Goal: Communication & Community: Answer question/provide support

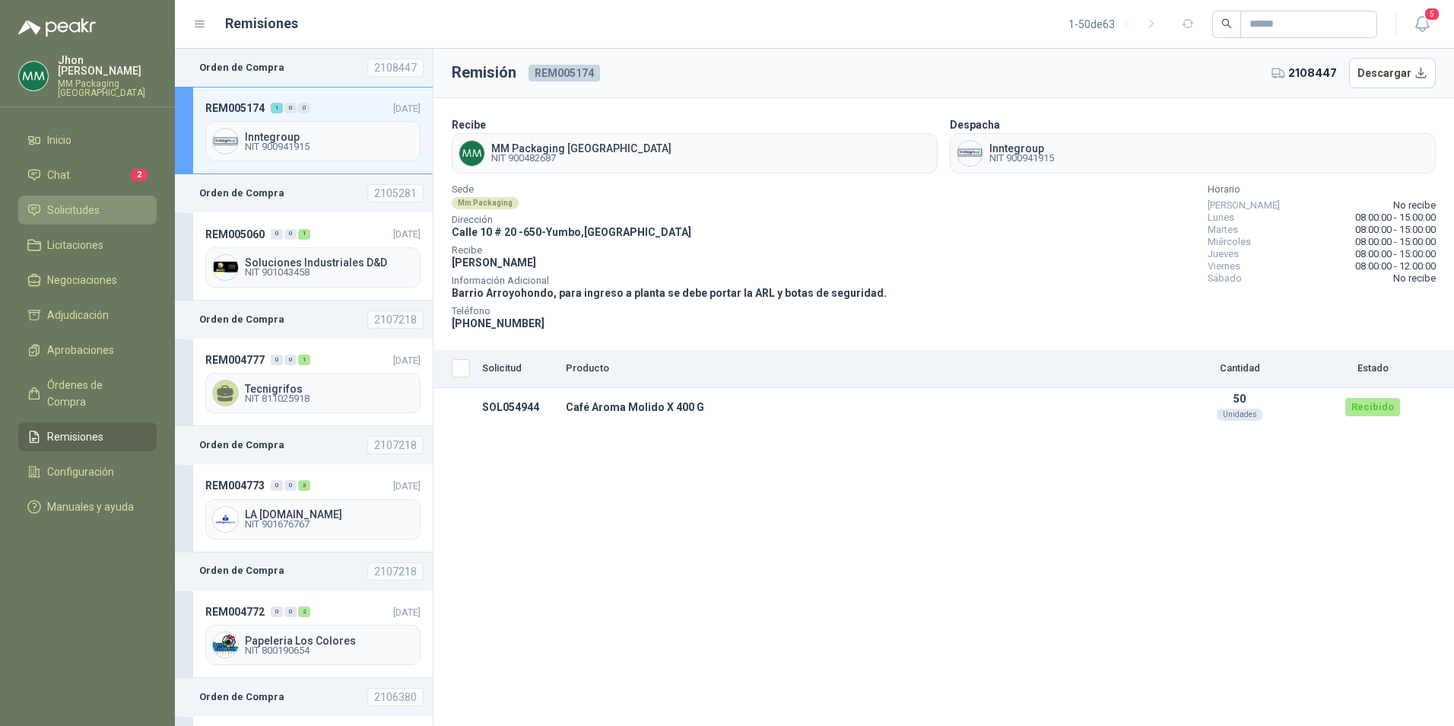
click at [61, 202] on span "Solicitudes" at bounding box center [73, 210] width 52 height 17
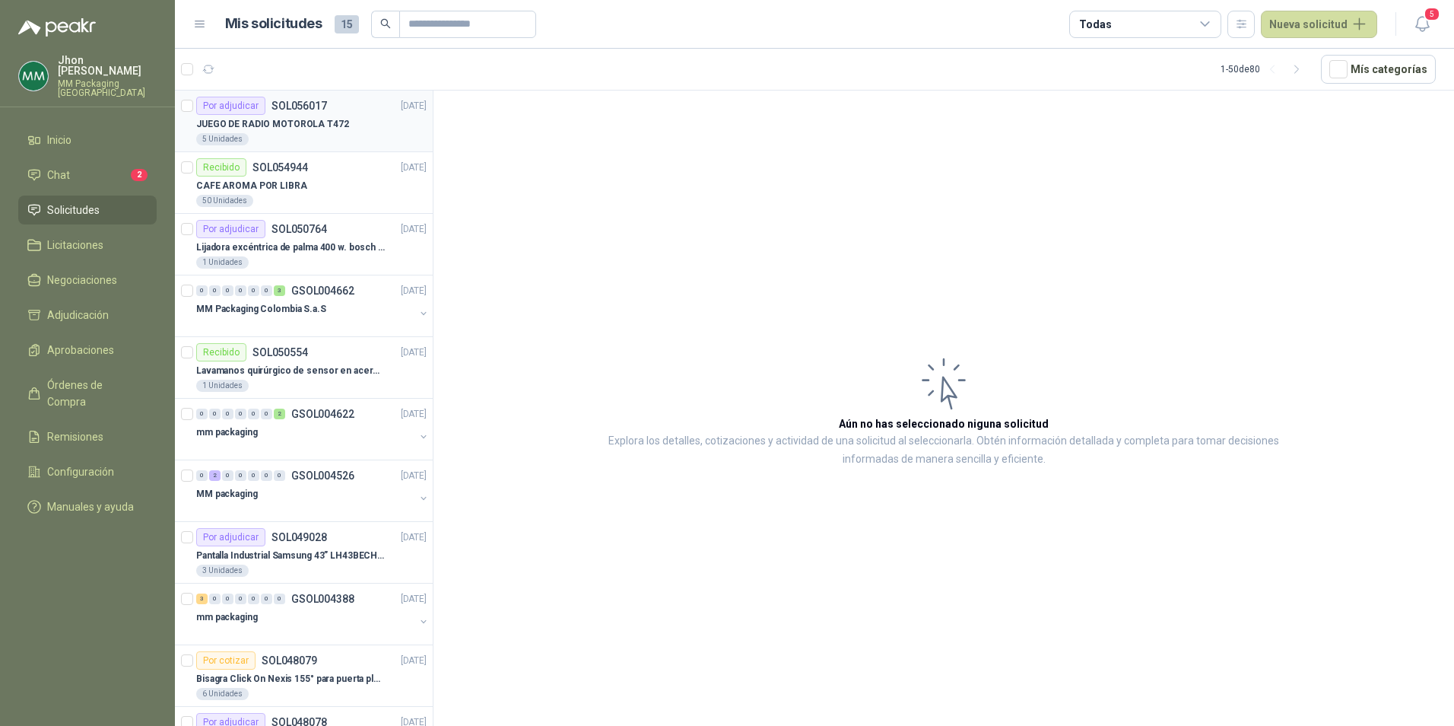
click at [276, 113] on div "Por adjudicar SOL056017" at bounding box center [261, 106] width 131 height 18
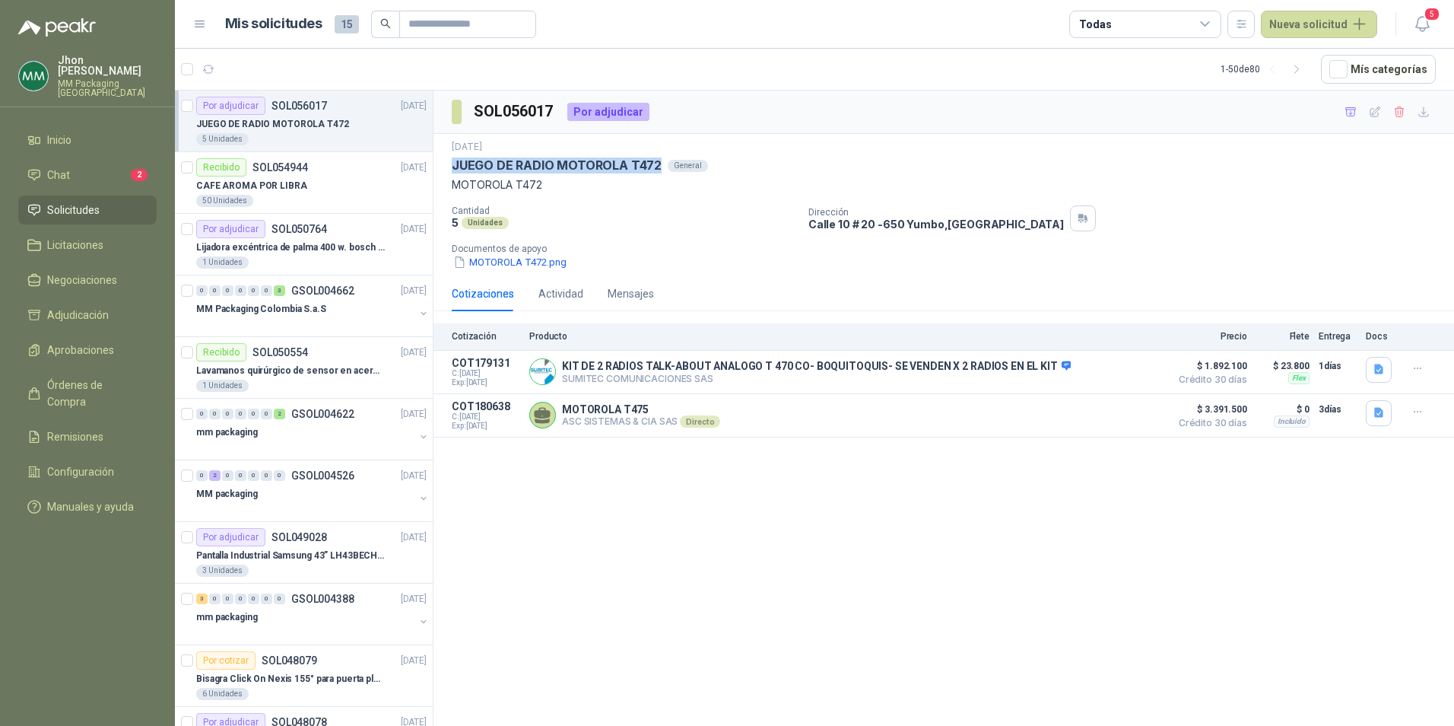
drag, startPoint x: 446, startPoint y: 167, endPoint x: 659, endPoint y: 164, distance: 212.2
click at [659, 164] on div "[DATE] JUEGO DE RADIO MOTOROLA T472 General MOTOROLA T472 Cantidad 5 Unidades D…" at bounding box center [943, 205] width 1021 height 142
copy p "JUEGO DE RADIO MOTOROLA T472"
click at [75, 167] on li "Chat 2" at bounding box center [87, 175] width 120 height 17
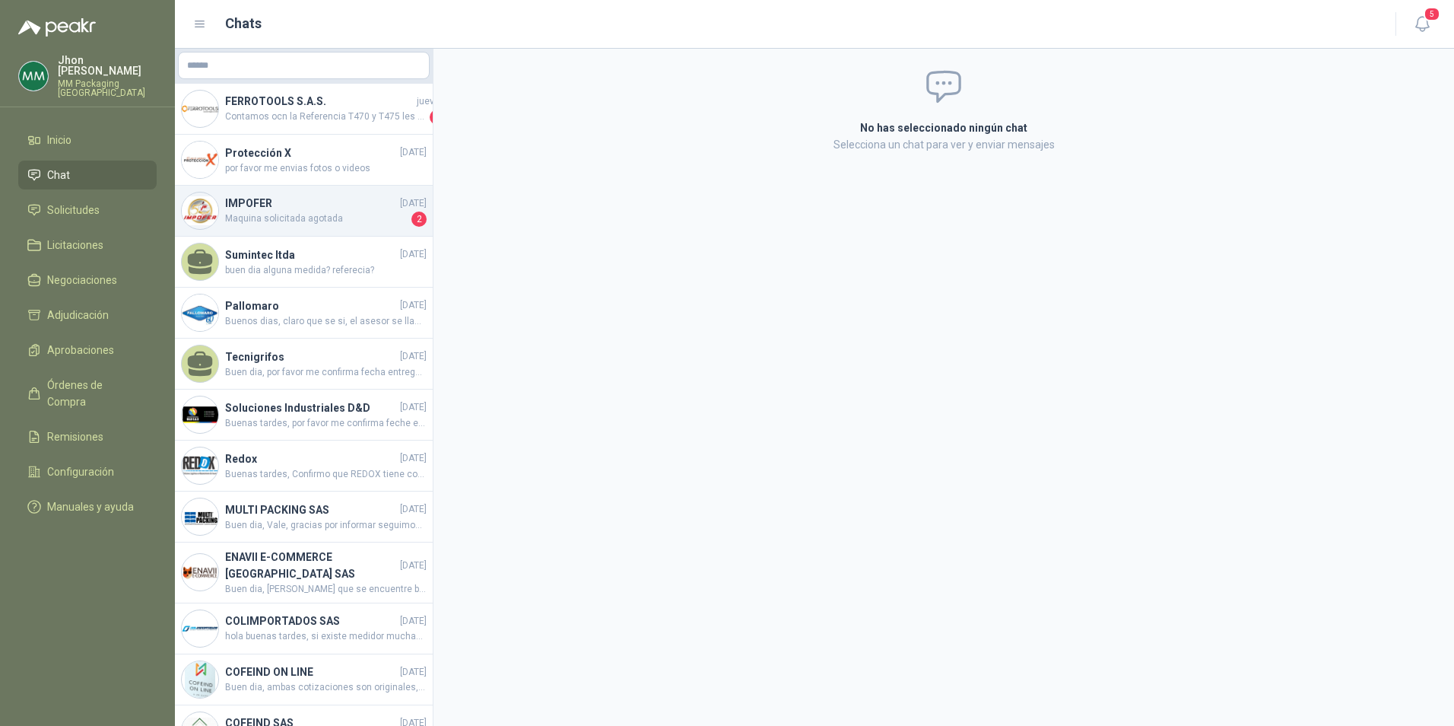
click at [306, 206] on h4 "IMPOFER" at bounding box center [311, 203] width 172 height 17
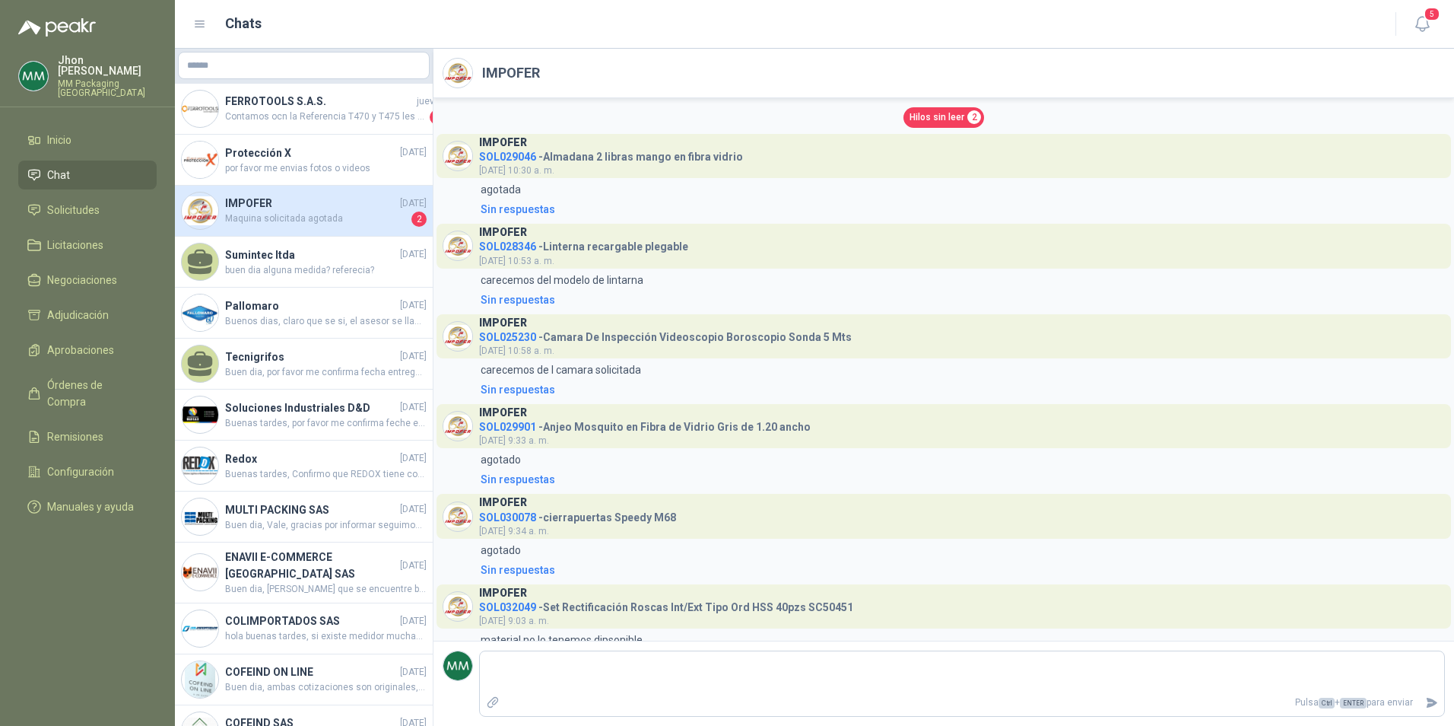
scroll to position [2828, 0]
